Goal: Task Accomplishment & Management: Manage account settings

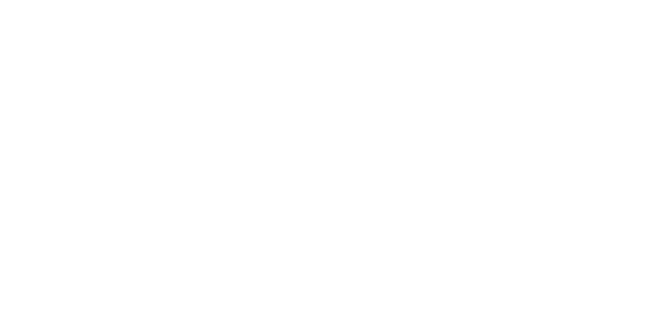
click at [321, 3] on html at bounding box center [333, 1] width 667 height 3
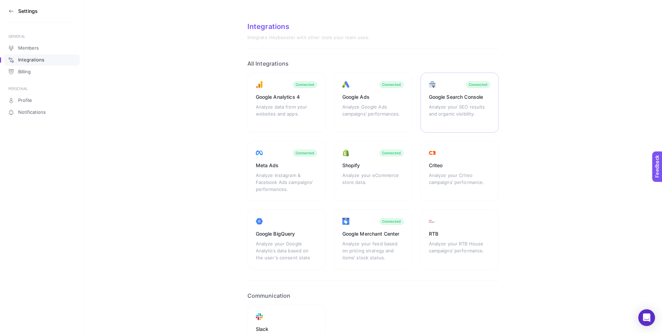
click at [454, 94] on div "Google Search Console" at bounding box center [459, 97] width 61 height 7
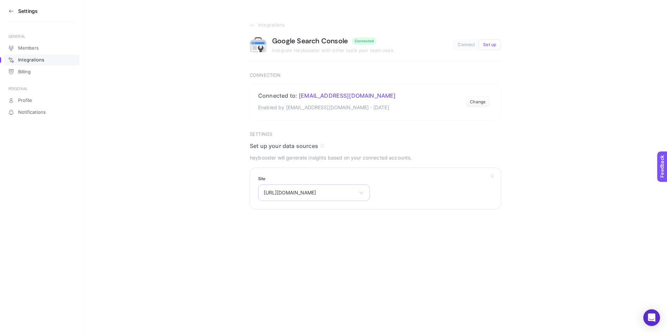
click at [324, 194] on span "[URL][DOMAIN_NAME]" at bounding box center [310, 193] width 92 height 6
click at [363, 193] on icon at bounding box center [362, 193] width 4 height 2
click at [512, 114] on section "Integrations Google Search Console Connected Integrate Heybooster with other to…" at bounding box center [376, 104] width 584 height 209
click at [12, 11] on icon at bounding box center [11, 11] width 4 height 0
